Goal: Task Accomplishment & Management: Use online tool/utility

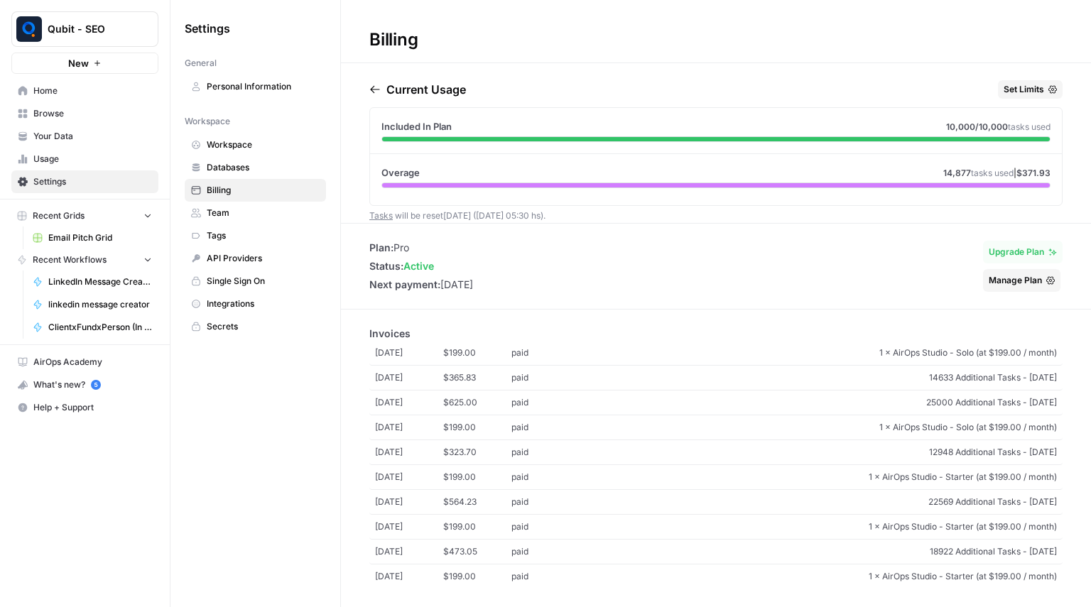
click at [104, 94] on span "Home" at bounding box center [92, 91] width 119 height 13
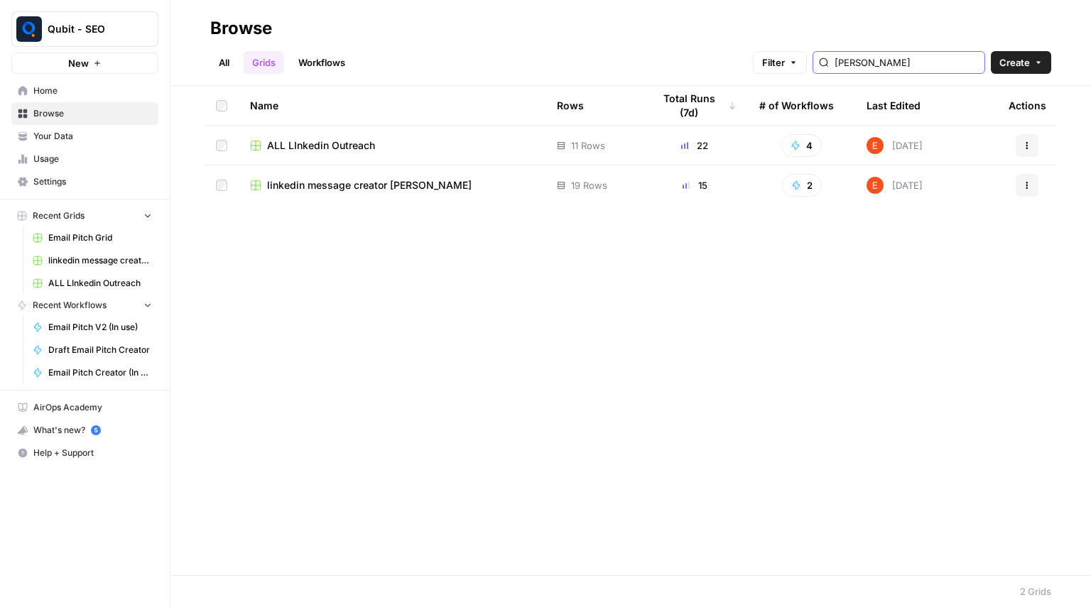
click at [872, 69] on input "Lin" at bounding box center [907, 62] width 144 height 14
click at [342, 137] on td "ALL LInkedin Outreach" at bounding box center [392, 145] width 307 height 39
click at [337, 144] on span "ALL LInkedin Outreach" at bounding box center [321, 146] width 108 height 14
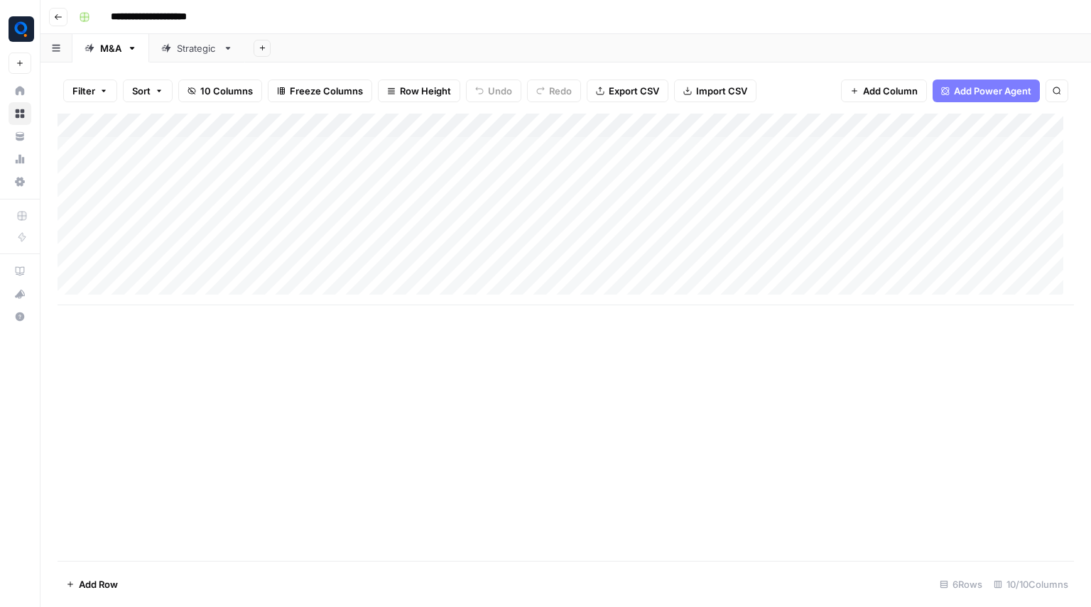
click at [181, 53] on div "Strategic" at bounding box center [197, 48] width 40 height 14
click at [880, 123] on div "Add Column" at bounding box center [566, 198] width 1017 height 168
click at [811, 124] on div "Add Column" at bounding box center [566, 198] width 1017 height 168
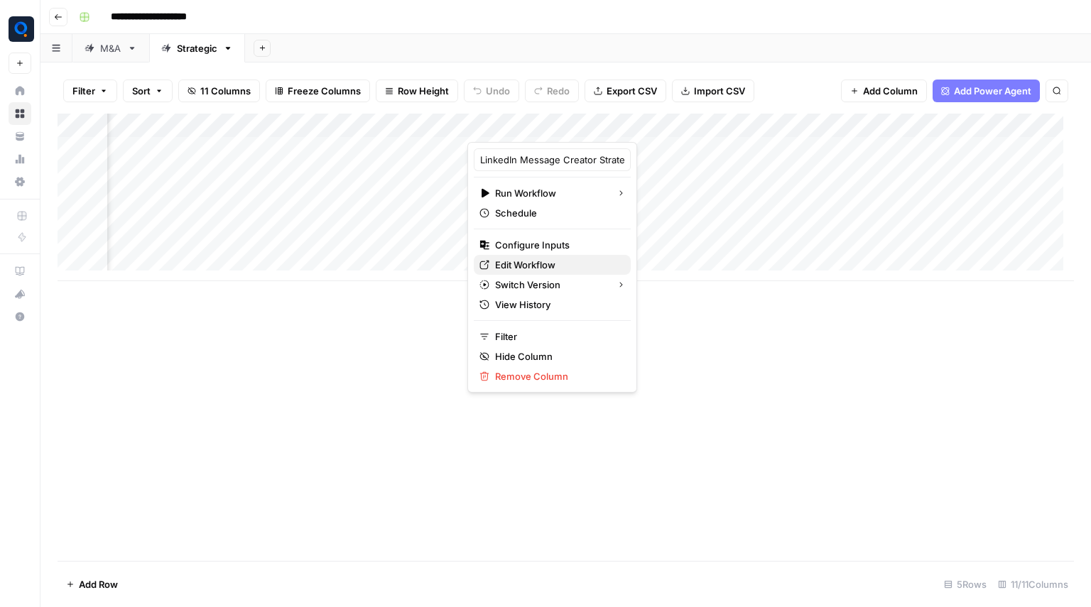
click at [514, 271] on span "Edit Workflow" at bounding box center [557, 265] width 124 height 14
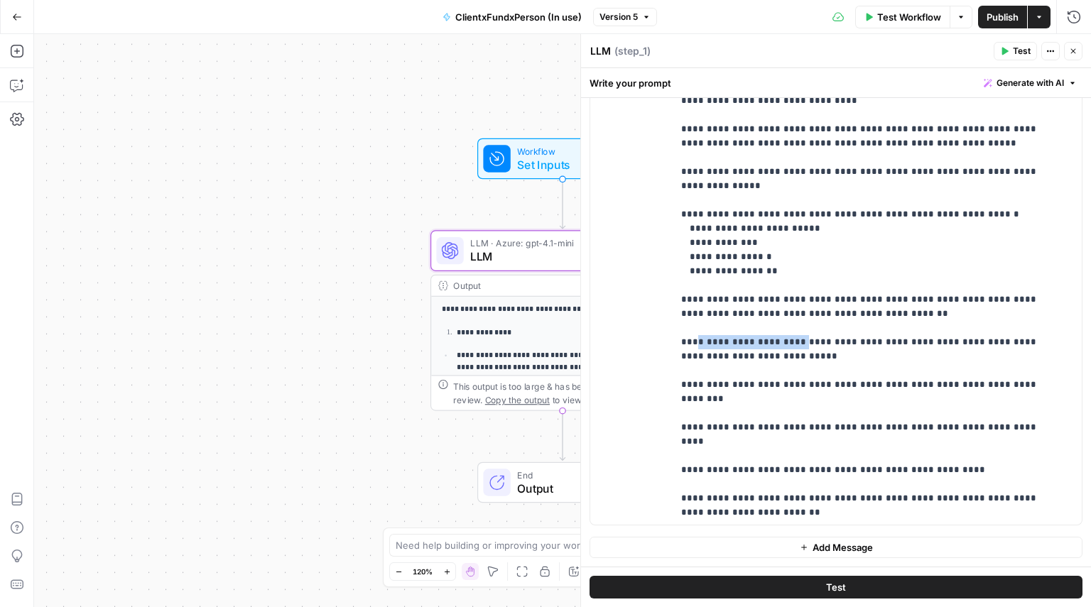
scroll to position [205, 0]
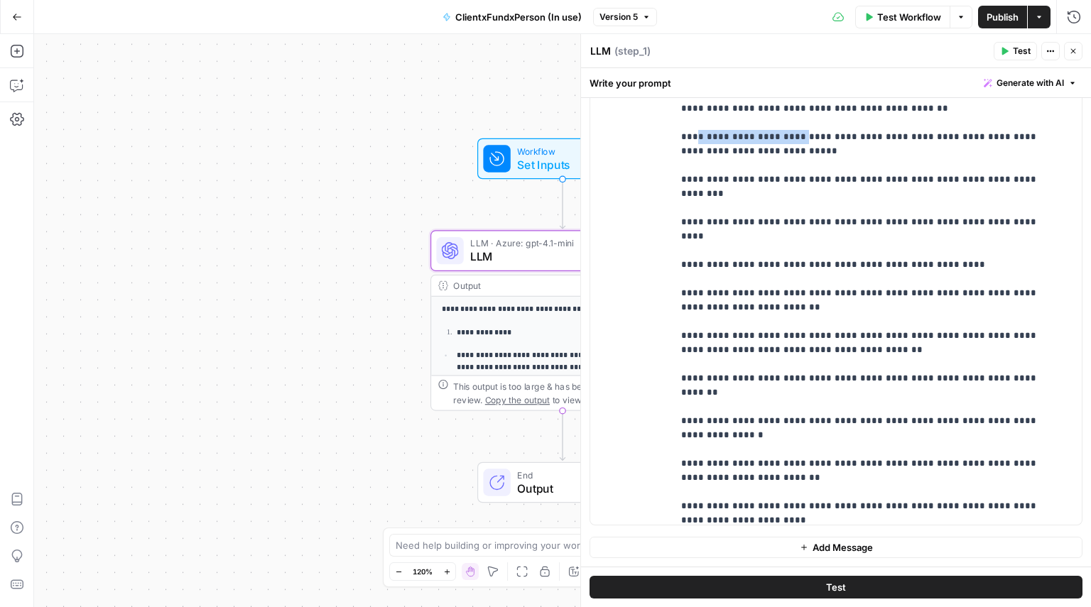
click at [1067, 57] on button "Close" at bounding box center [1073, 51] width 18 height 18
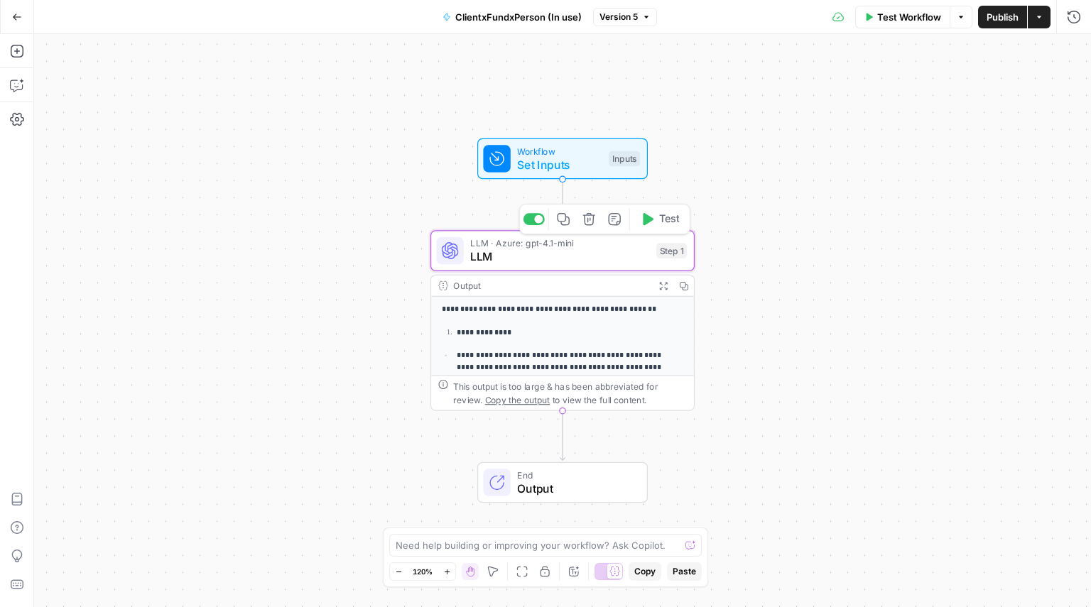
click at [582, 261] on span "LLM" at bounding box center [559, 257] width 179 height 17
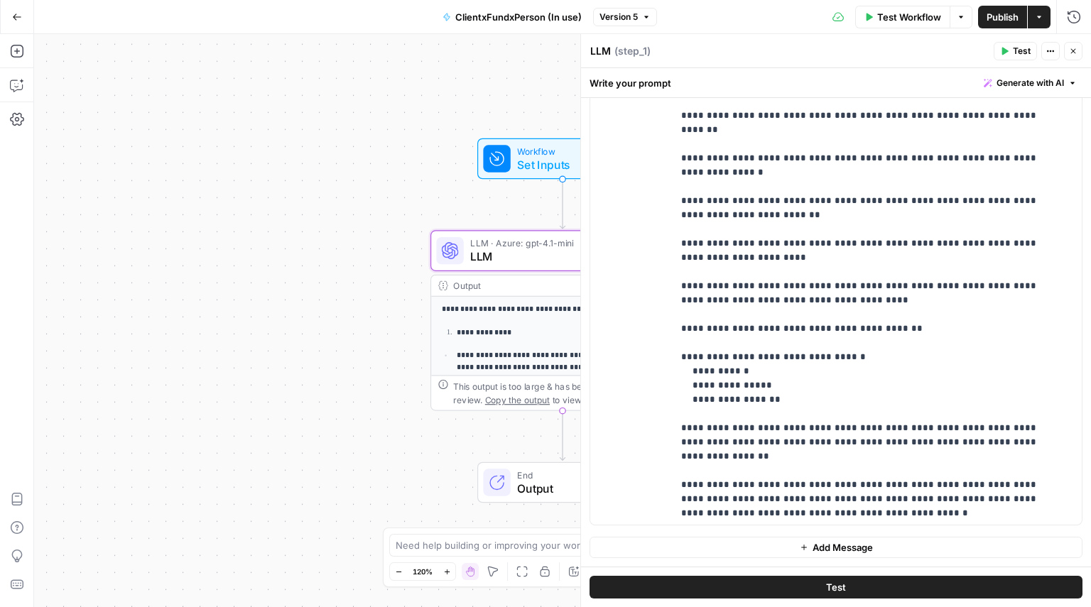
scroll to position [462, 0]
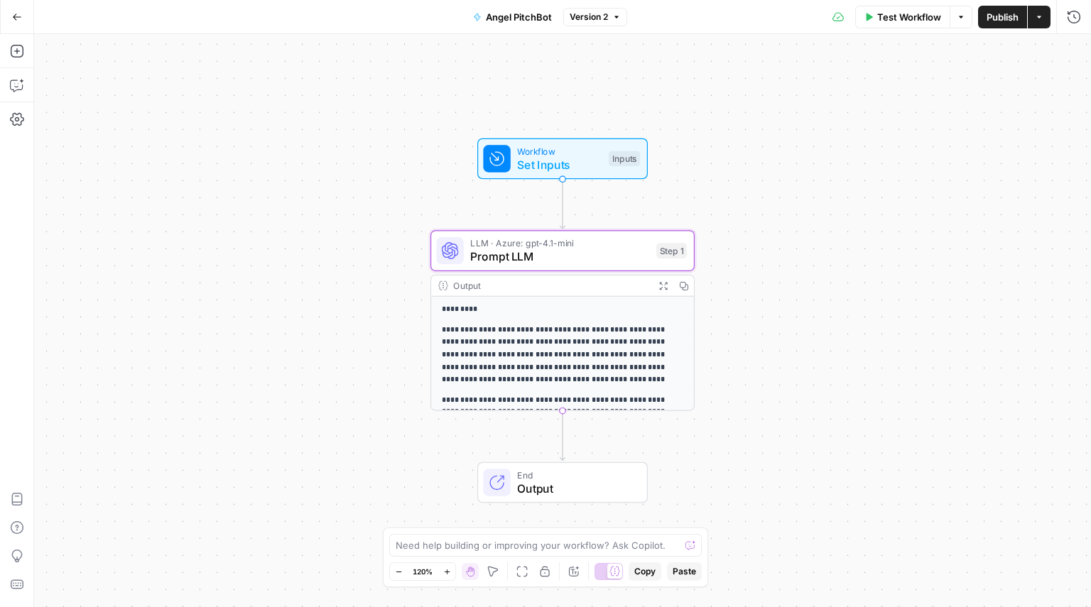
scroll to position [157, 0]
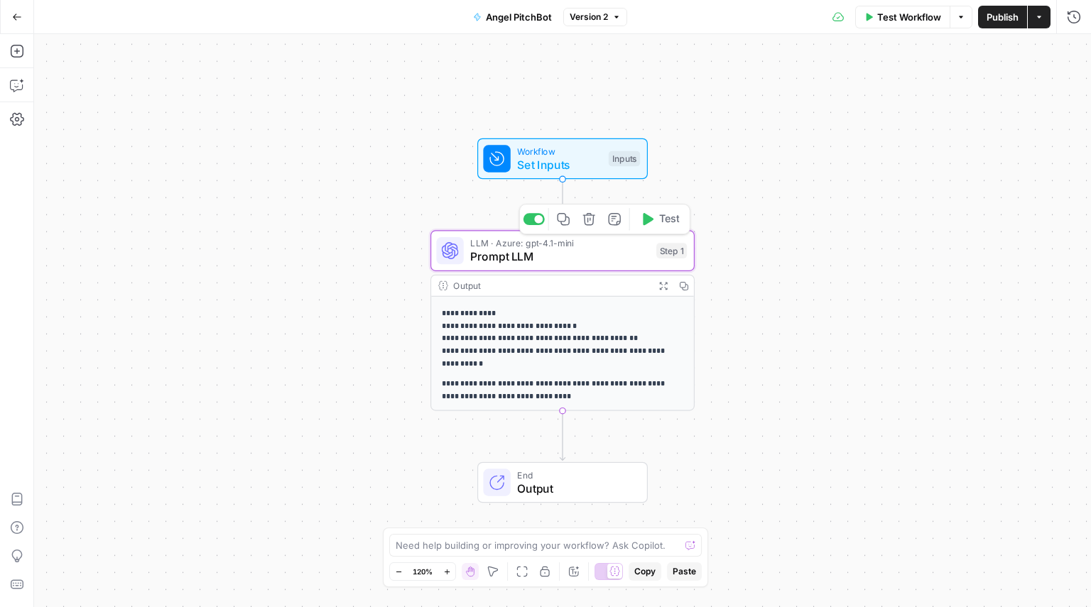
click at [584, 261] on span "Prompt LLM" at bounding box center [559, 257] width 179 height 17
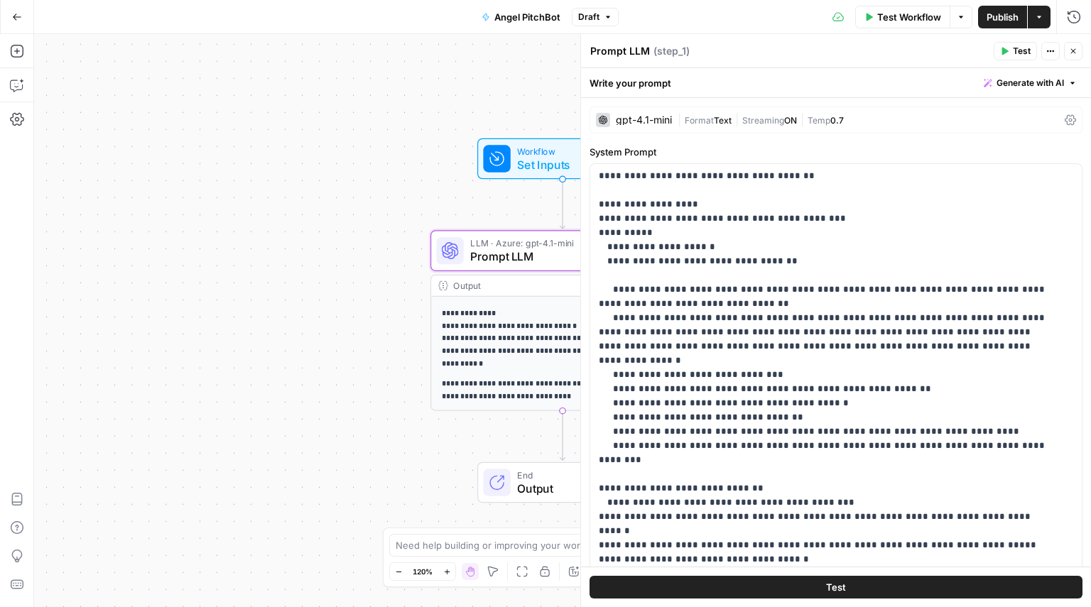
scroll to position [0, 0]
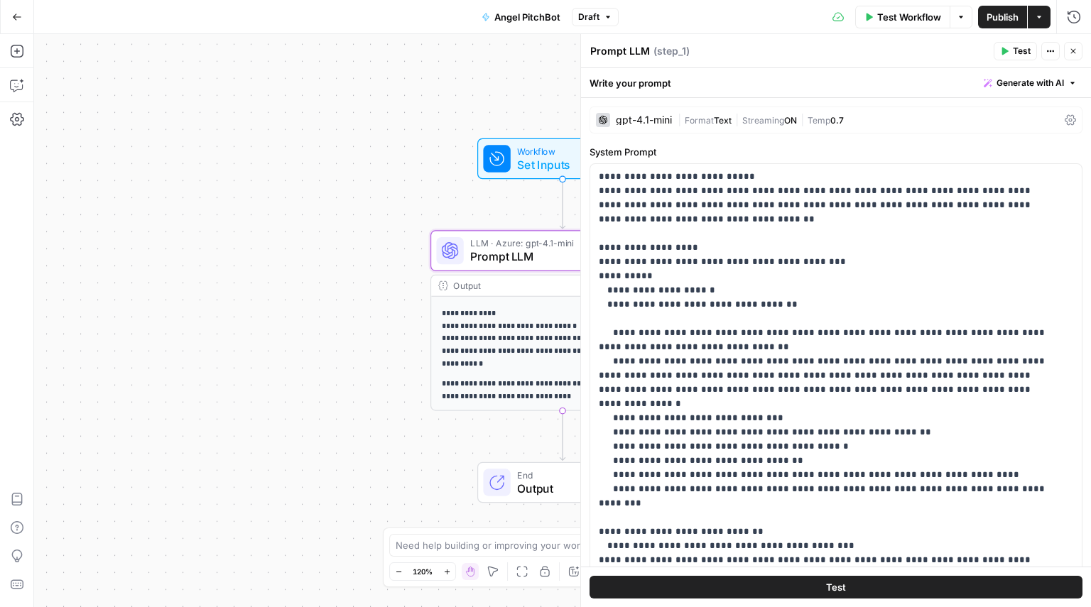
click at [1000, 16] on span "Publish" at bounding box center [1003, 17] width 32 height 14
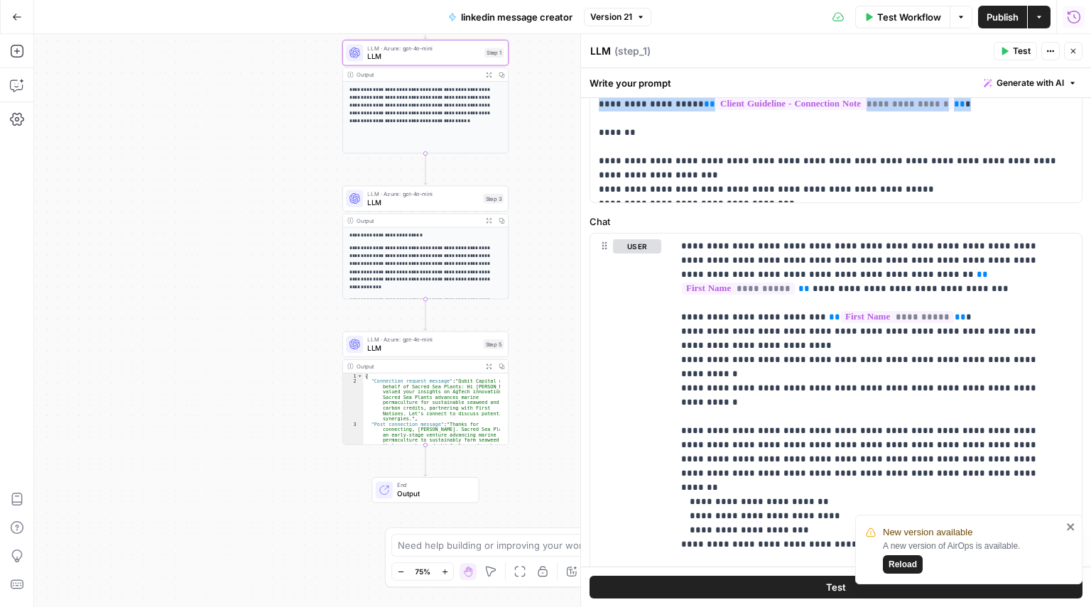
scroll to position [306, 0]
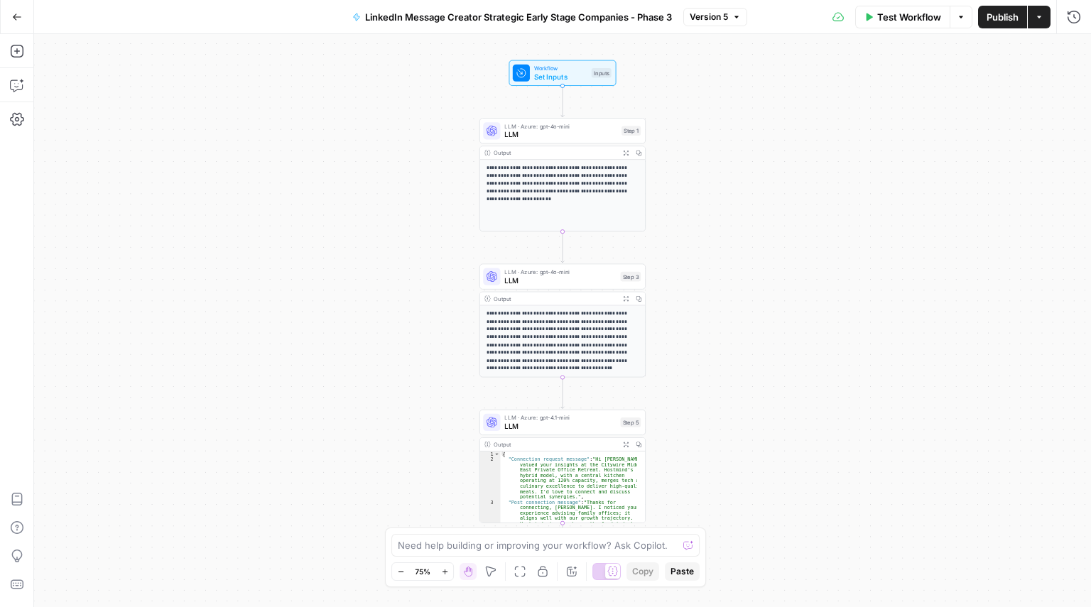
click at [6, 10] on button "Go Back" at bounding box center [17, 17] width 26 height 26
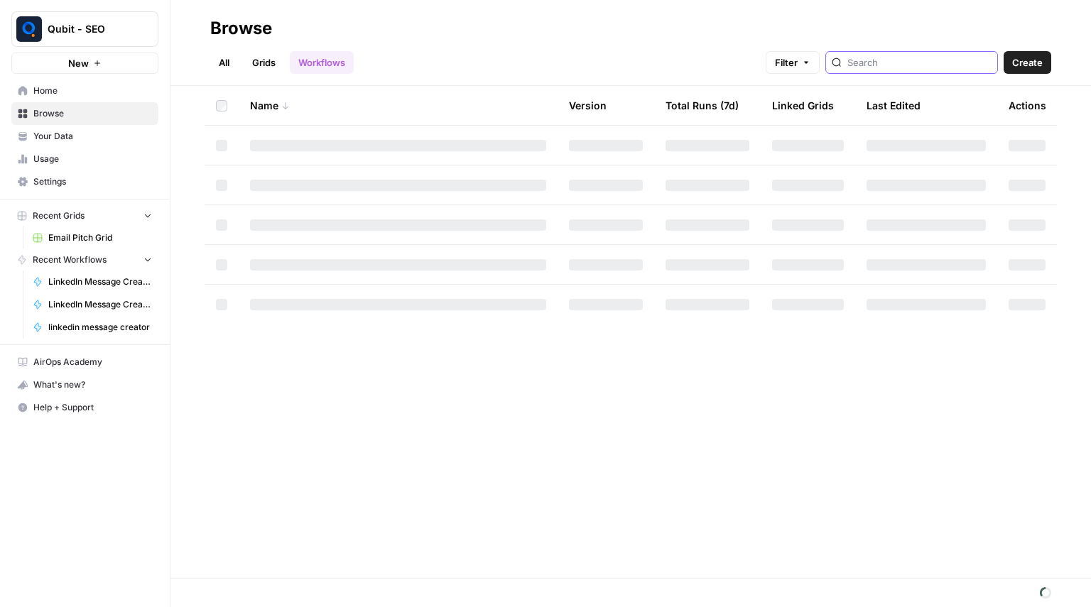
click at [907, 66] on input "search" at bounding box center [919, 62] width 144 height 14
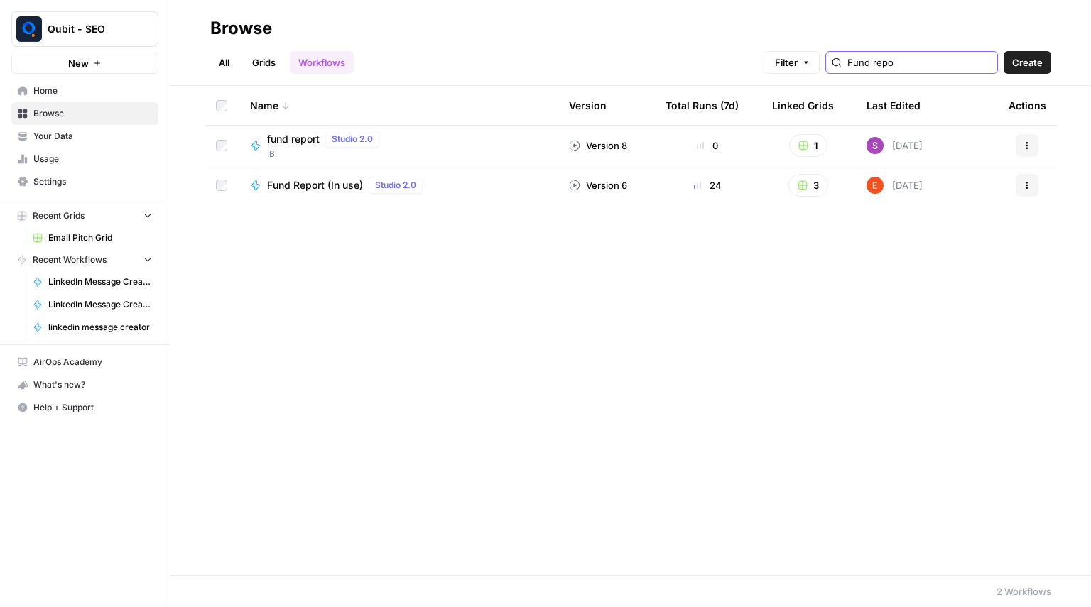
type input "Fund repo"
click at [315, 178] on div "Fund Report (In use) Studio 2.0" at bounding box center [347, 185] width 161 height 17
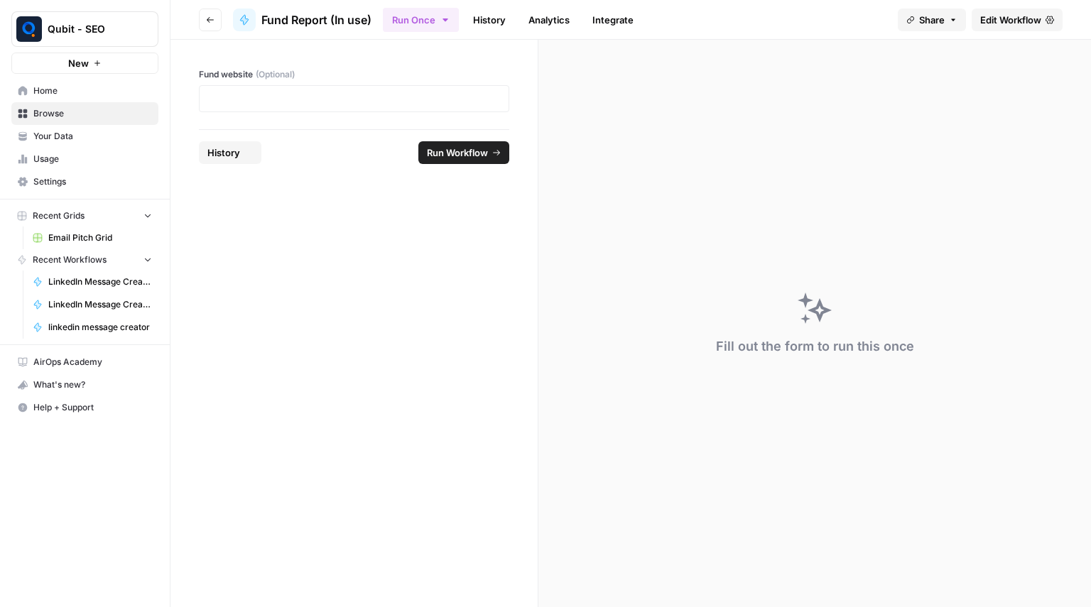
click at [993, 17] on span "Edit Workflow" at bounding box center [1010, 20] width 61 height 14
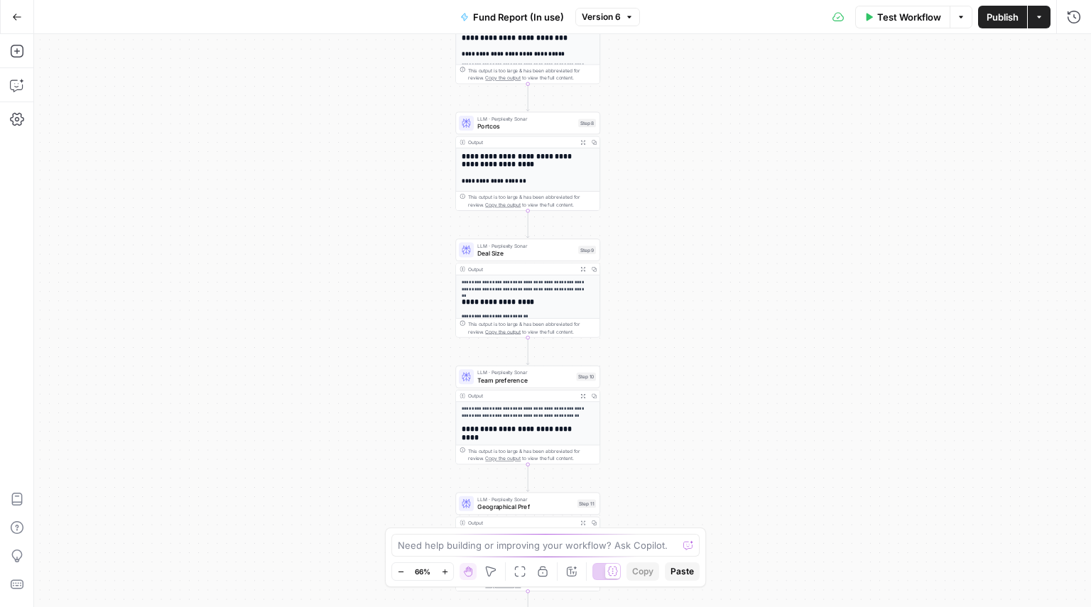
click at [531, 127] on span "Portcos" at bounding box center [525, 125] width 97 height 9
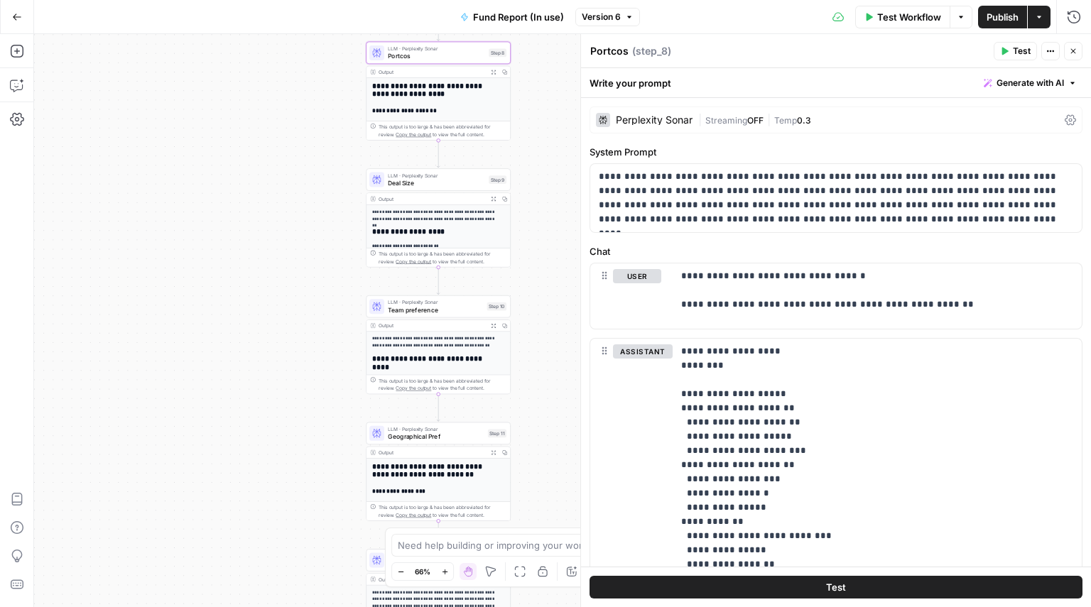
drag, startPoint x: 233, startPoint y: 230, endPoint x: 9, endPoint y: 62, distance: 280.0
click at [9, 62] on div "**********" at bounding box center [545, 320] width 1091 height 573
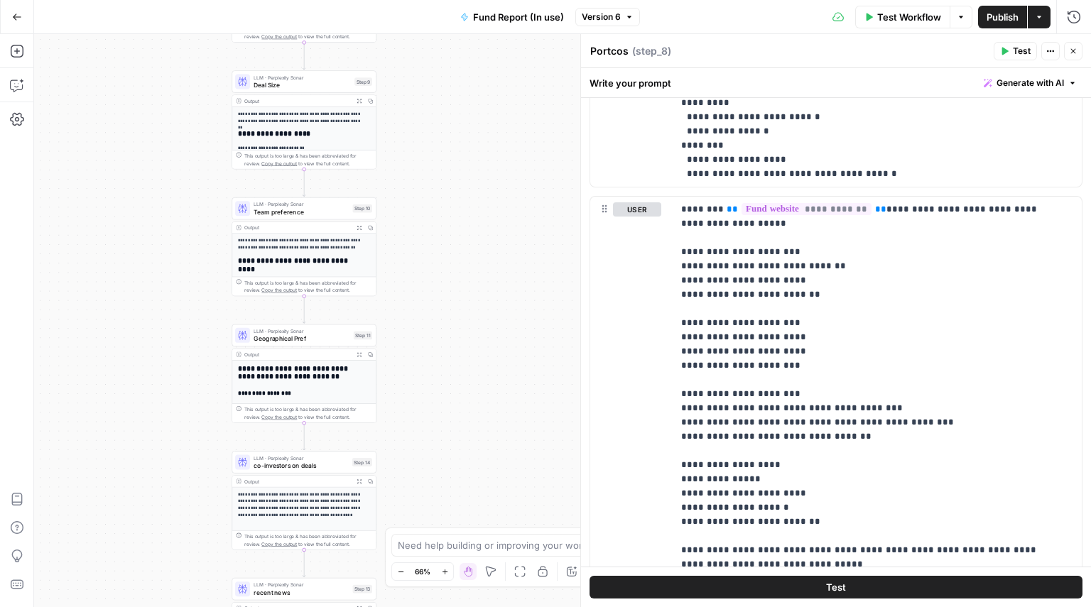
scroll to position [671, 0]
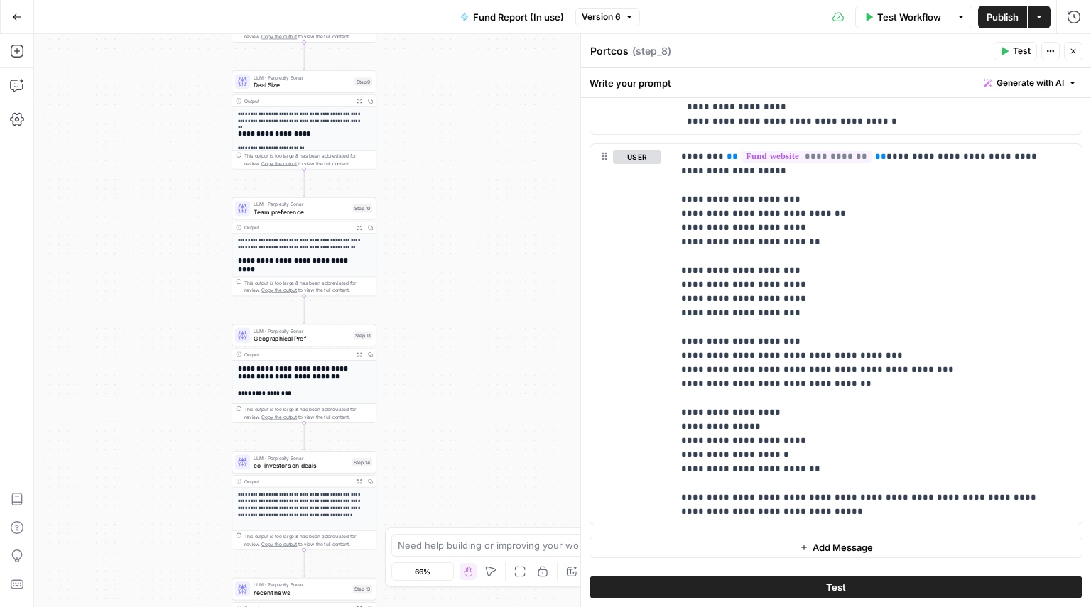
click at [7, 13] on button "Go Back" at bounding box center [17, 17] width 26 height 26
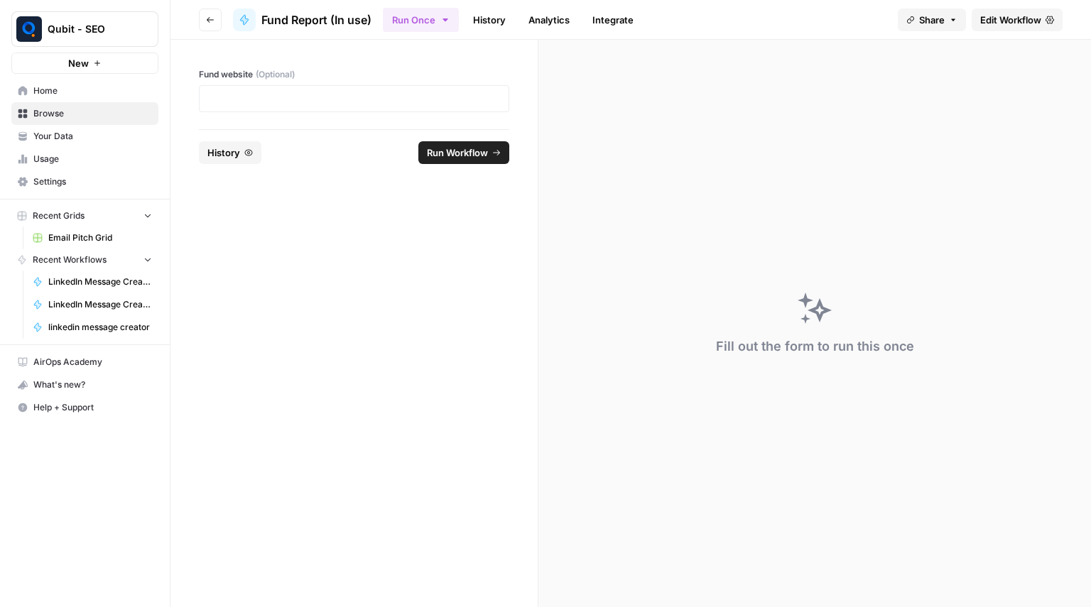
click at [212, 16] on icon "button" at bounding box center [210, 20] width 9 height 9
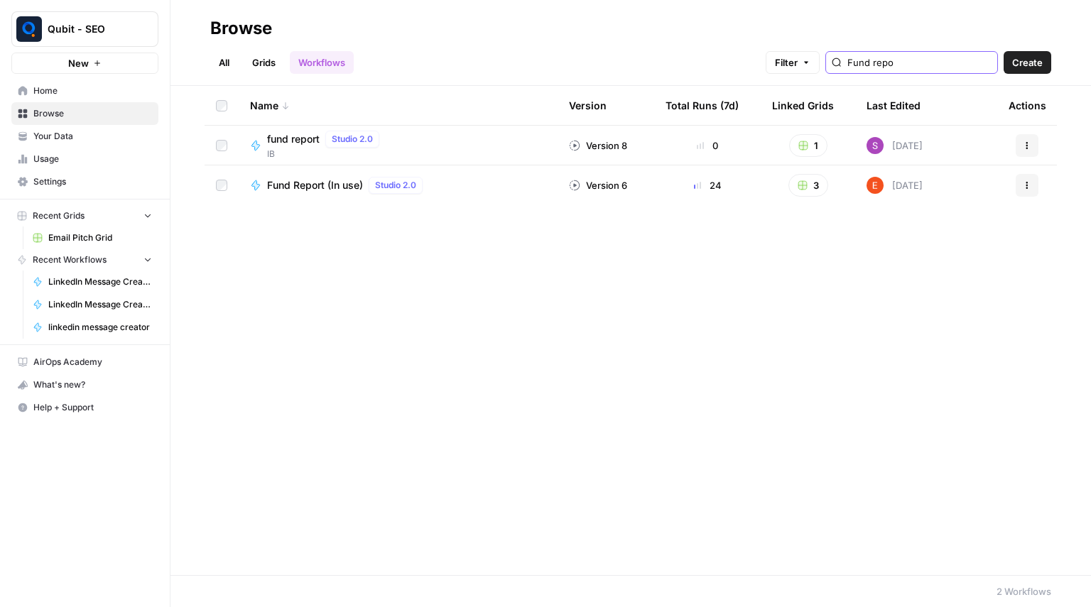
click at [892, 60] on input "Fund repo" at bounding box center [919, 62] width 144 height 14
type input "F"
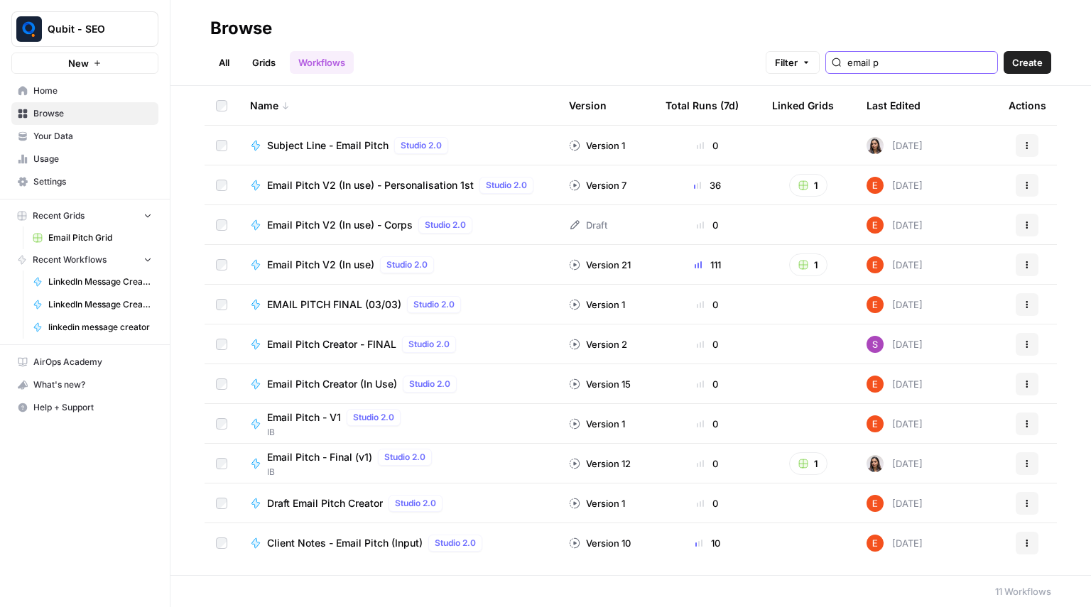
type input "email p"
